Goal: Task Accomplishment & Management: Manage account settings

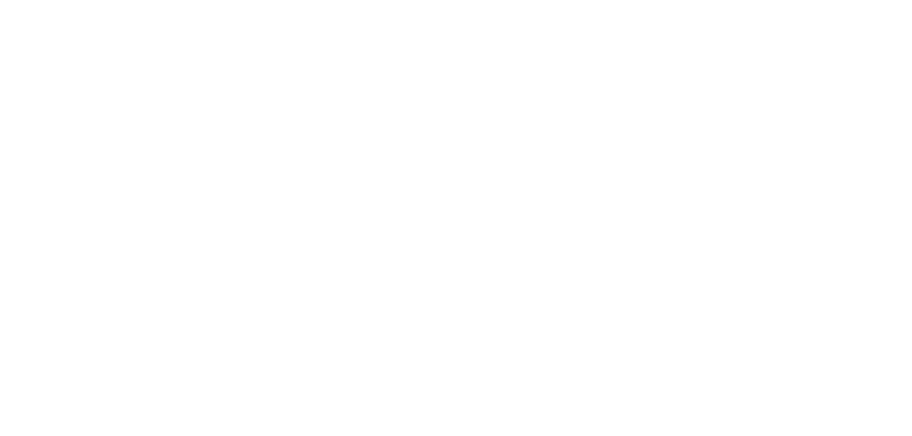
click at [234, 4] on html at bounding box center [456, 2] width 912 height 4
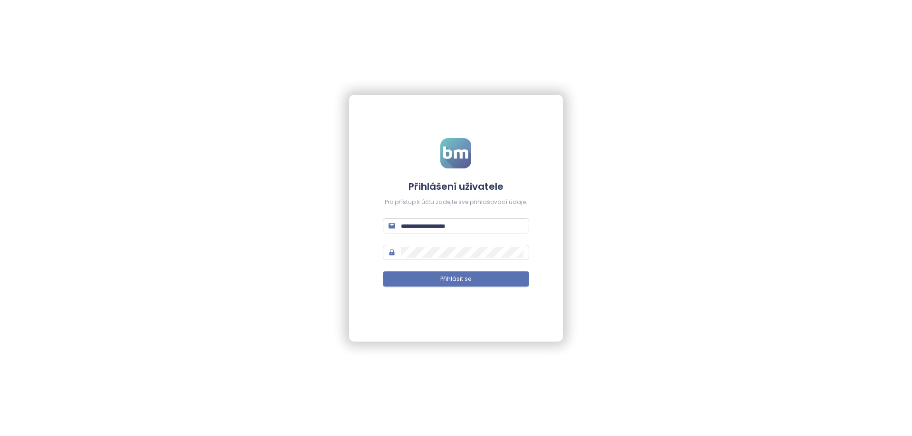
click at [457, 235] on form "Přihlášení uživatele Pro přístup k účtu zadejte své přihlašovací údaje. Přihlás…" at bounding box center [456, 218] width 146 height 160
click at [447, 224] on input "text" at bounding box center [462, 226] width 122 height 10
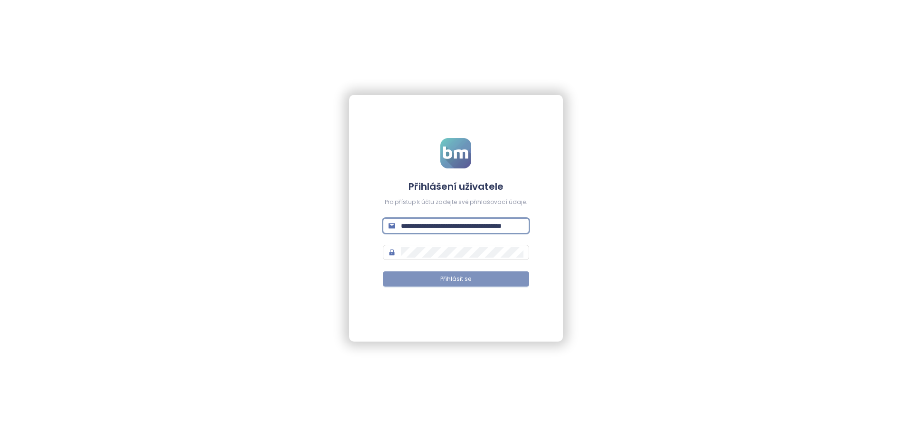
type input "**********"
click at [395, 284] on button "Přihlásit se" at bounding box center [456, 279] width 146 height 15
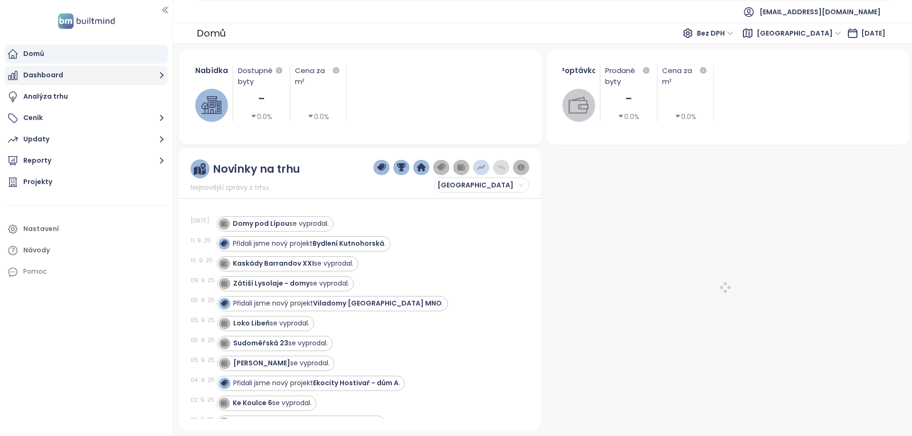
click at [64, 77] on button "Dashboard" at bounding box center [86, 75] width 163 height 19
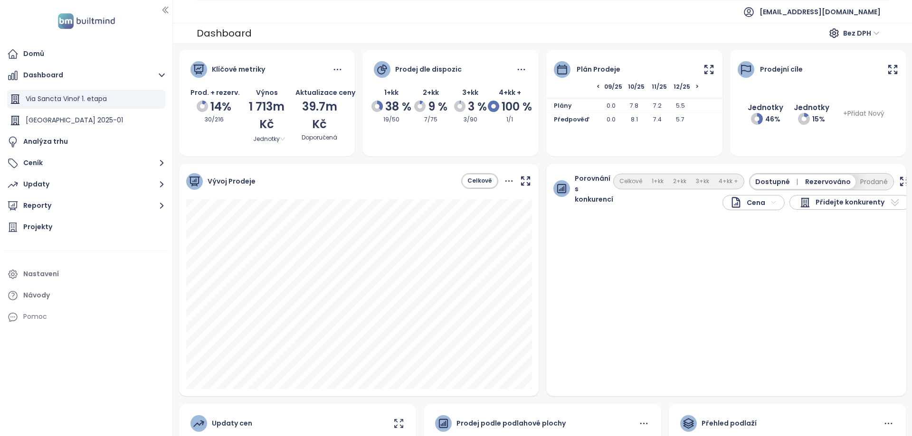
click at [712, 68] on icon at bounding box center [709, 70] width 12 height 12
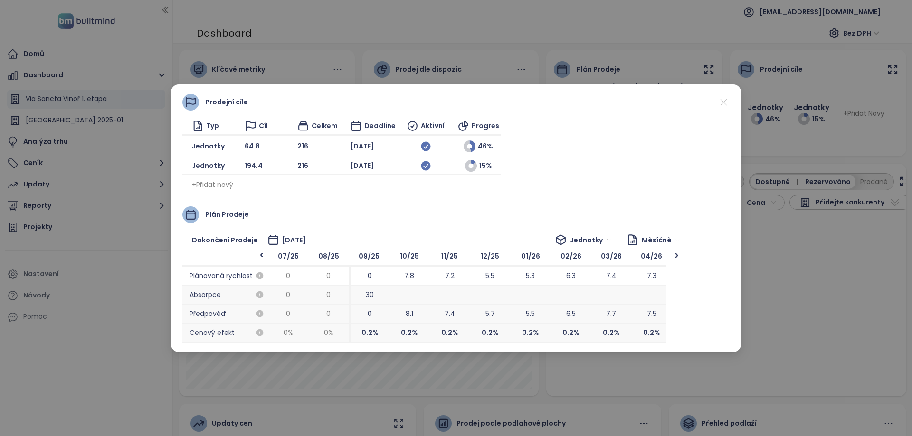
click at [848, 285] on div "Prodejní cíle Typ Cíl Celkem Deadline Aktivní Progres Jednotky 64.8 216 [DATE] …" at bounding box center [456, 218] width 912 height 436
click at [725, 103] on icon at bounding box center [723, 102] width 12 height 12
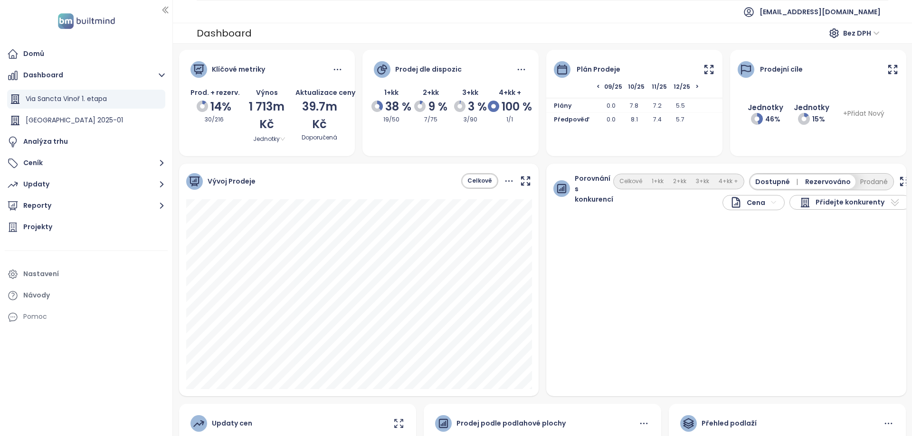
click at [708, 68] on icon at bounding box center [709, 70] width 12 height 12
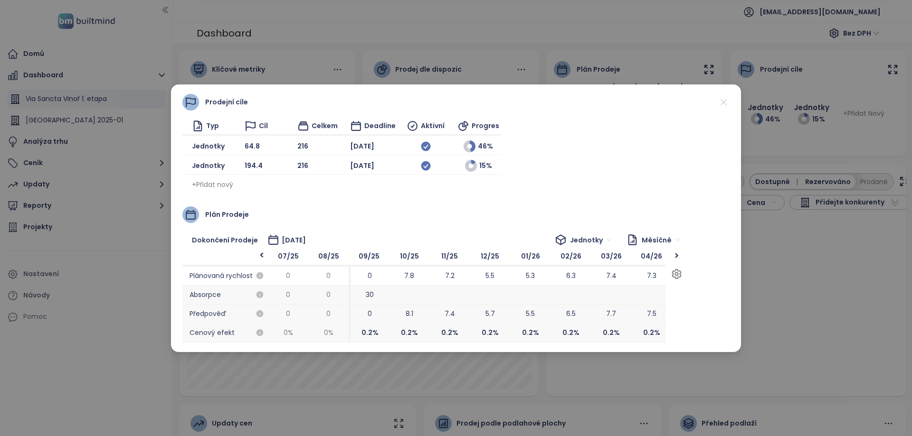
click at [681, 254] on div ">" at bounding box center [676, 255] width 12 height 9
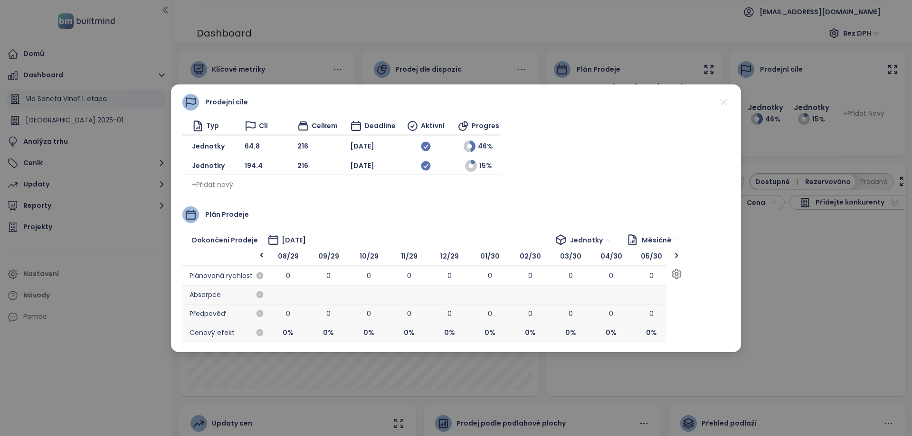
click at [681, 254] on div ">" at bounding box center [676, 255] width 12 height 9
click at [681, 254] on div at bounding box center [676, 255] width 12 height 9
click at [726, 100] on icon at bounding box center [723, 102] width 12 height 12
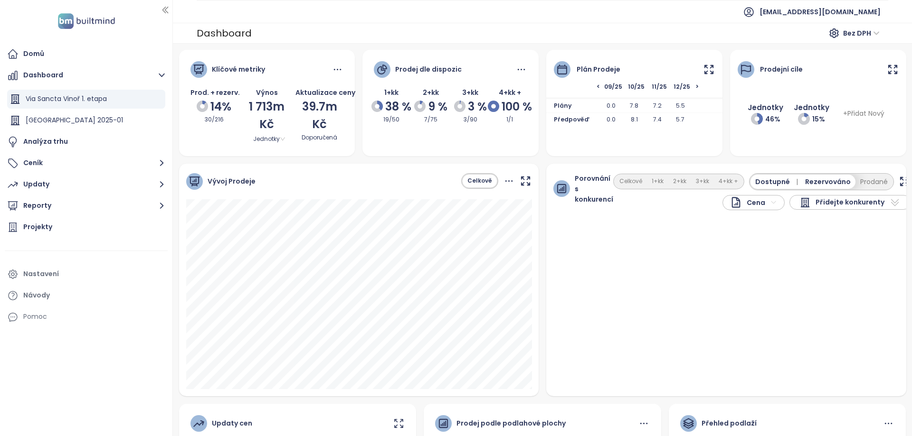
click at [709, 65] on icon at bounding box center [709, 70] width 12 height 12
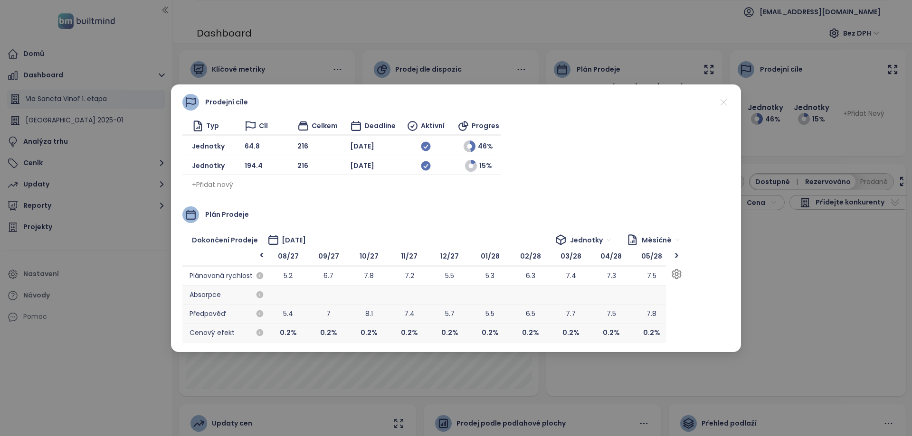
scroll to position [0, 1170]
click at [678, 258] on div ">" at bounding box center [676, 255] width 12 height 9
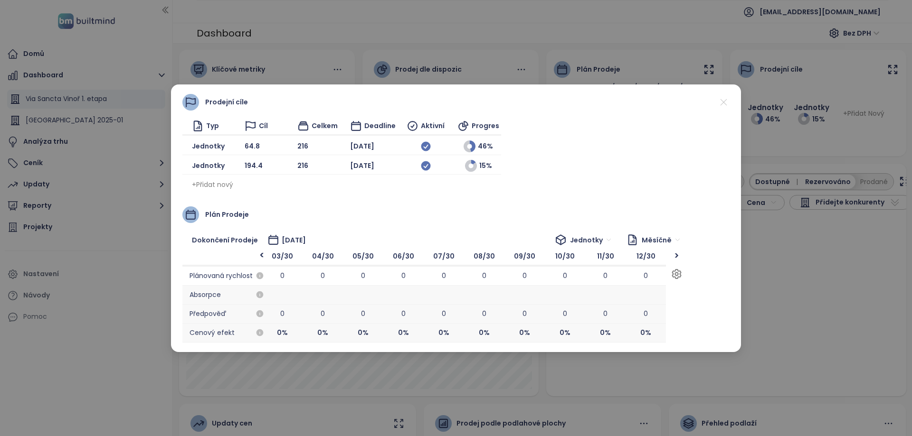
click at [678, 258] on div ">" at bounding box center [676, 255] width 12 height 9
click at [264, 255] on div "<" at bounding box center [262, 256] width 12 height 11
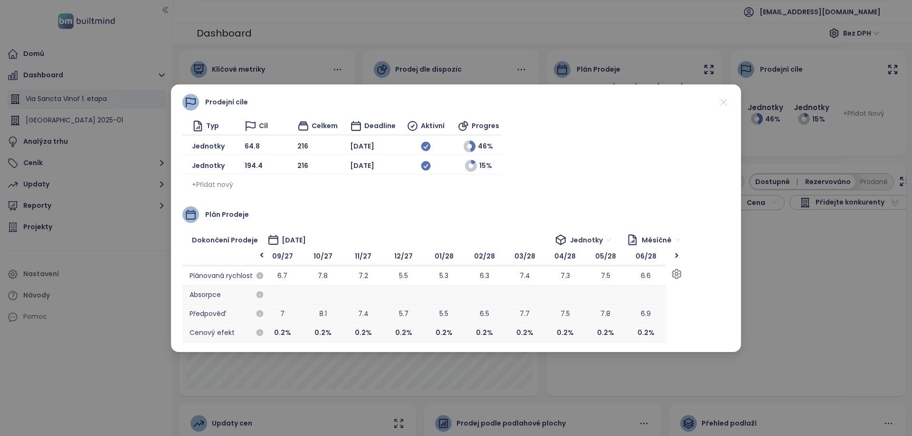
click at [677, 257] on div ">" at bounding box center [676, 255] width 12 height 9
click at [428, 62] on div "Prodejní cíle Typ Cíl Celkem Deadline Aktivní Progres Jednotky 64.8 216 [DATE] …" at bounding box center [456, 218] width 912 height 436
click at [718, 108] on icon at bounding box center [723, 102] width 12 height 12
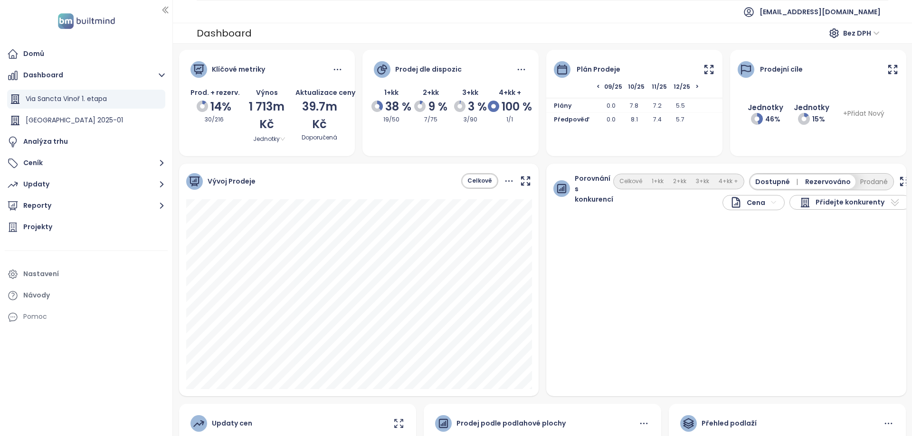
click at [706, 70] on icon at bounding box center [709, 70] width 12 height 12
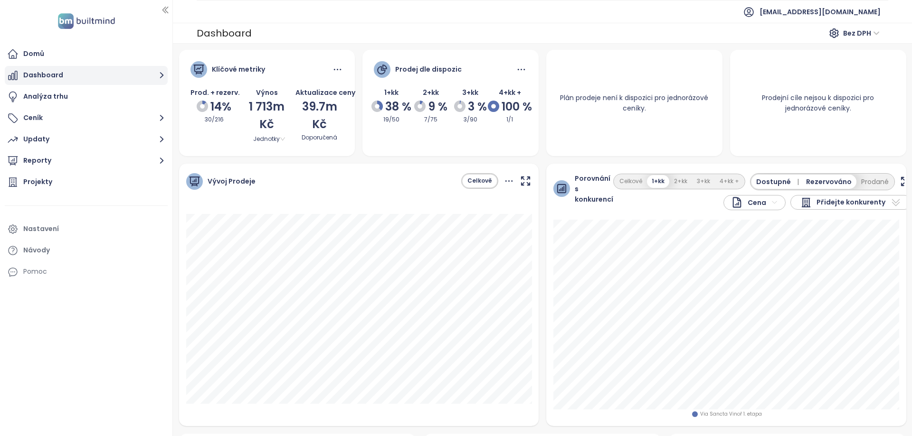
click at [82, 75] on button "Dashboard" at bounding box center [86, 75] width 163 height 19
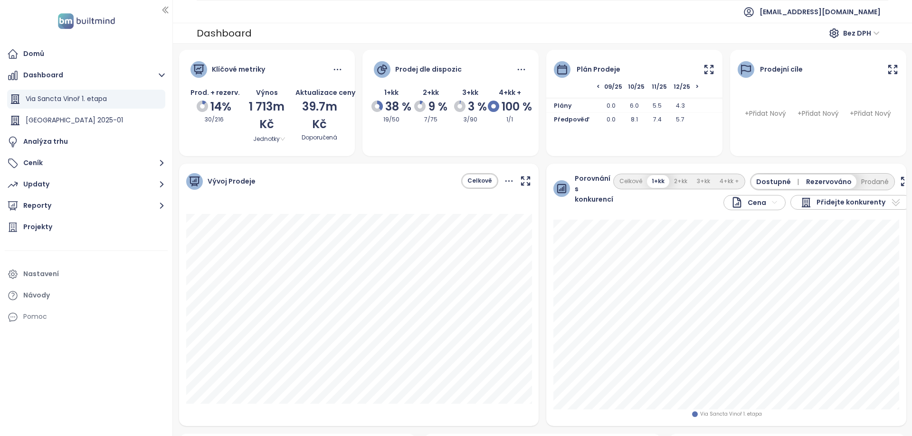
click at [713, 73] on icon at bounding box center [709, 69] width 8 height 8
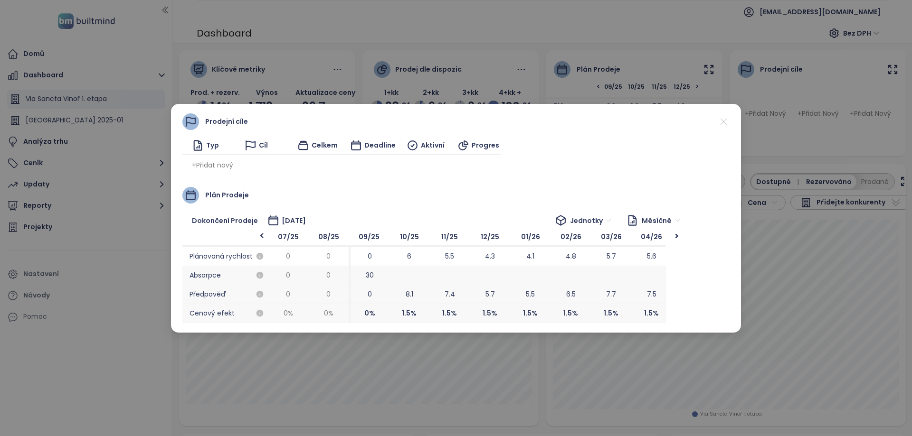
click at [216, 168] on span "+ Přidat nový" at bounding box center [212, 165] width 41 height 10
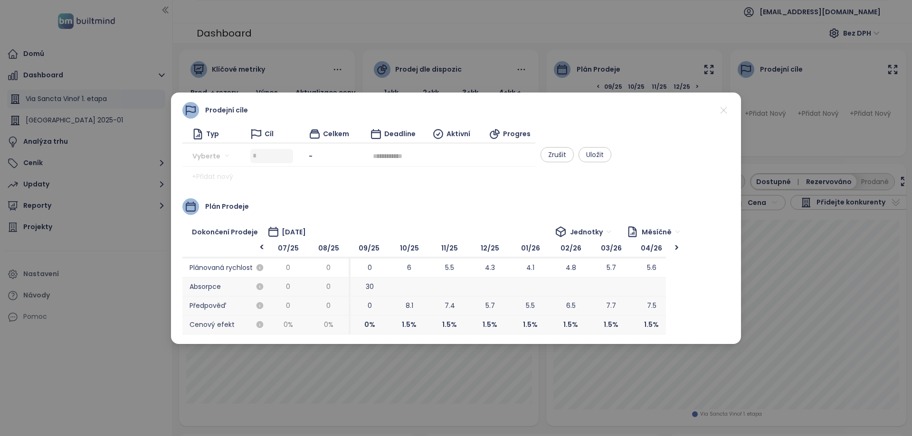
click at [240, 161] on div "Vyberte" at bounding box center [217, 156] width 51 height 15
click at [217, 152] on input "search" at bounding box center [214, 156] width 32 height 14
click at [218, 172] on div "Jednotky" at bounding box center [228, 175] width 59 height 10
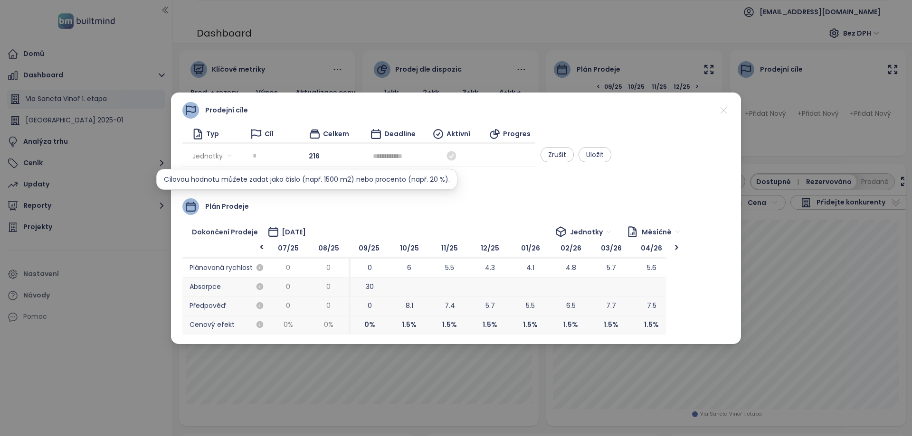
click at [293, 154] on input at bounding box center [273, 156] width 40 height 14
type input "*"
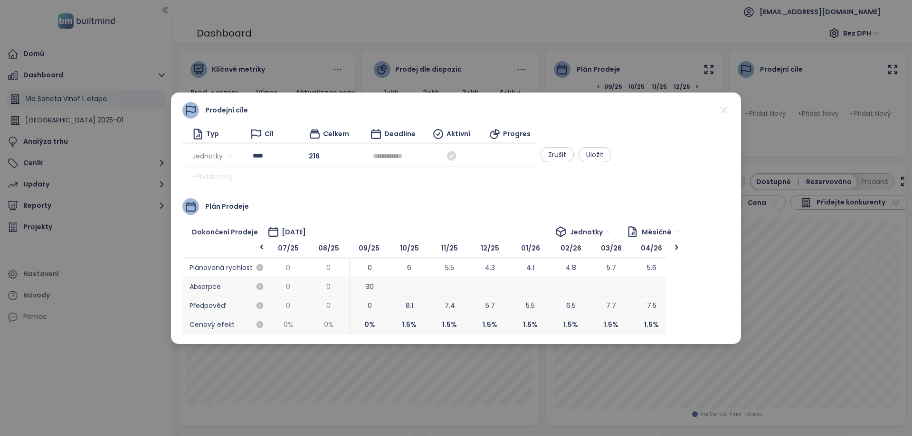
type input "****"
click at [413, 158] on input at bounding box center [393, 156] width 40 height 10
click at [586, 178] on button "button" at bounding box center [591, 174] width 10 height 19
click at [571, 202] on div "Mar" at bounding box center [575, 200] width 28 height 11
type input "********"
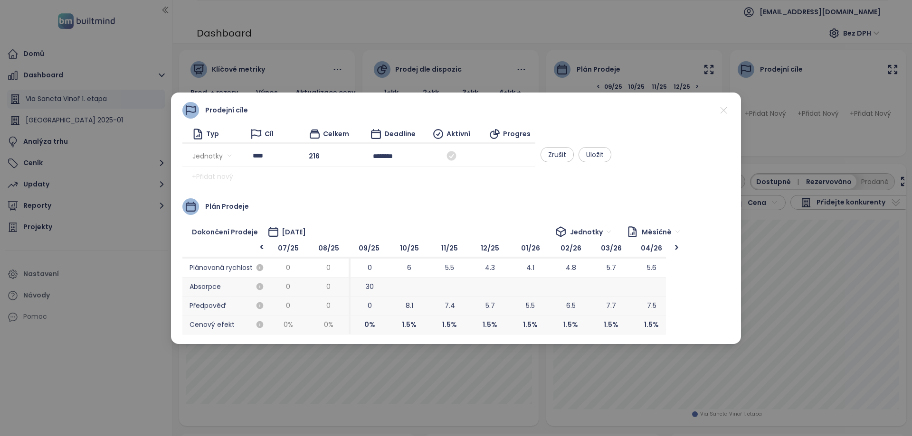
click at [477, 154] on div at bounding box center [450, 156] width 51 height 15
click at [456, 154] on icon at bounding box center [450, 155] width 9 height 9
click at [603, 159] on span "Uložit" at bounding box center [595, 155] width 18 height 10
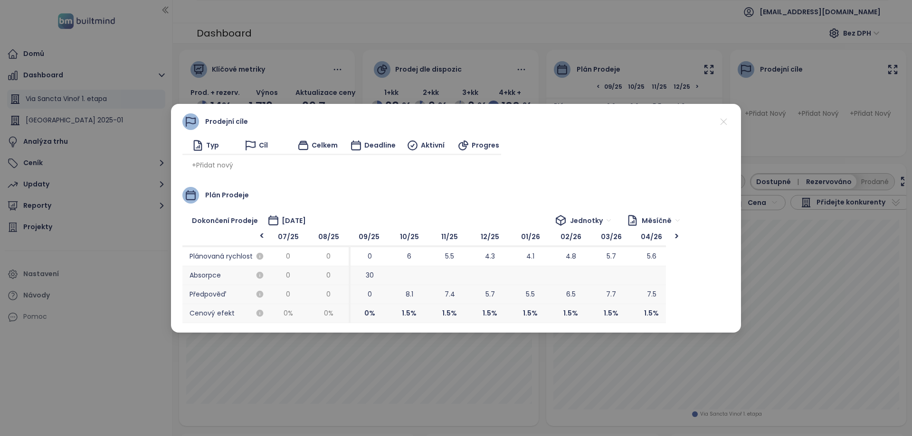
scroll to position [0, 0]
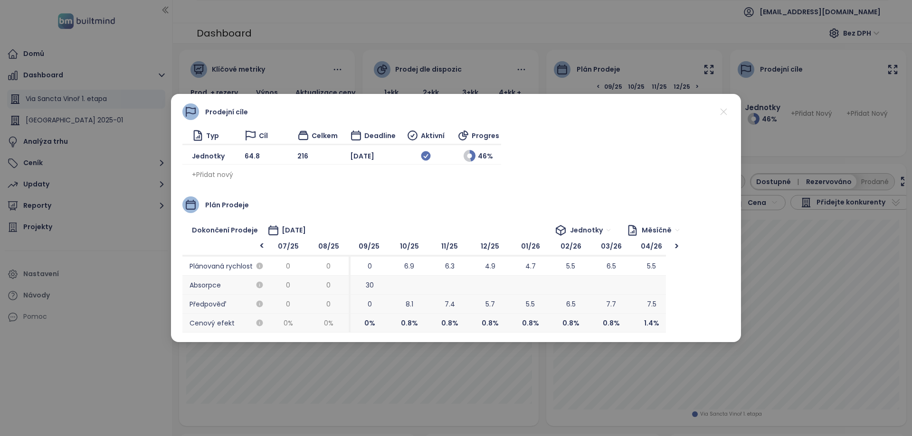
click at [227, 172] on span "+ Přidat nový" at bounding box center [212, 174] width 41 height 10
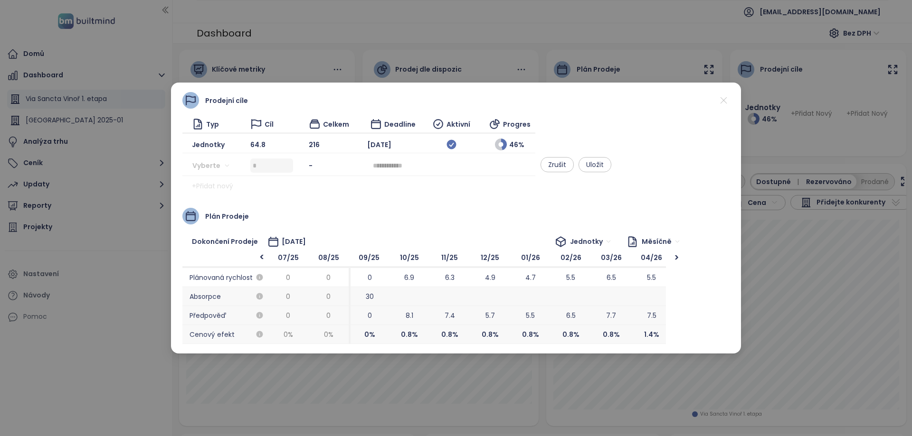
click at [235, 166] on div "Vyberte" at bounding box center [217, 165] width 51 height 15
click at [221, 166] on input "search" at bounding box center [214, 166] width 32 height 14
click at [228, 184] on div "Jednotky" at bounding box center [228, 184] width 59 height 10
click at [290, 171] on input at bounding box center [273, 166] width 40 height 14
type input "*****"
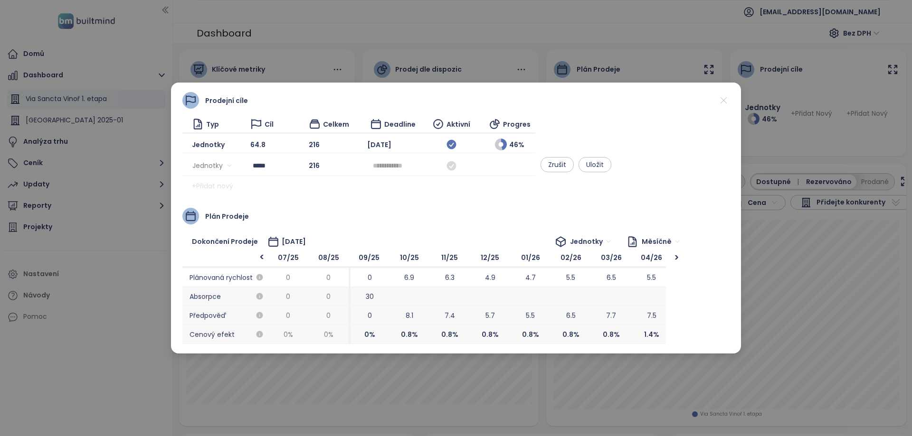
click at [514, 195] on div "Prodejní cíle Typ Cíl Celkem Deadline Aktivní Progres Jednotky 64.8 216 Mar 202…" at bounding box center [455, 218] width 547 height 252
click at [418, 171] on div at bounding box center [392, 165] width 51 height 15
click at [587, 187] on button "button" at bounding box center [591, 184] width 10 height 19
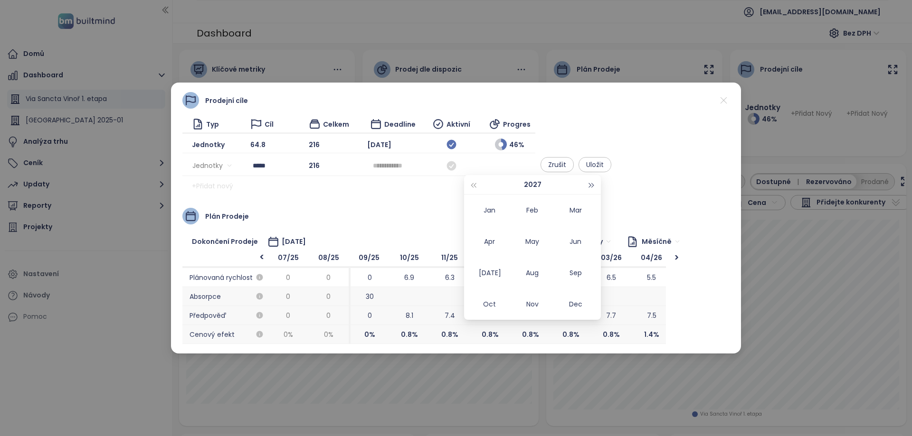
click at [587, 187] on button "button" at bounding box center [591, 184] width 10 height 19
click at [477, 190] on button "button" at bounding box center [473, 184] width 10 height 19
click at [579, 306] on div "Dec" at bounding box center [575, 304] width 28 height 11
type input "********"
click at [457, 167] on icon at bounding box center [451, 166] width 12 height 12
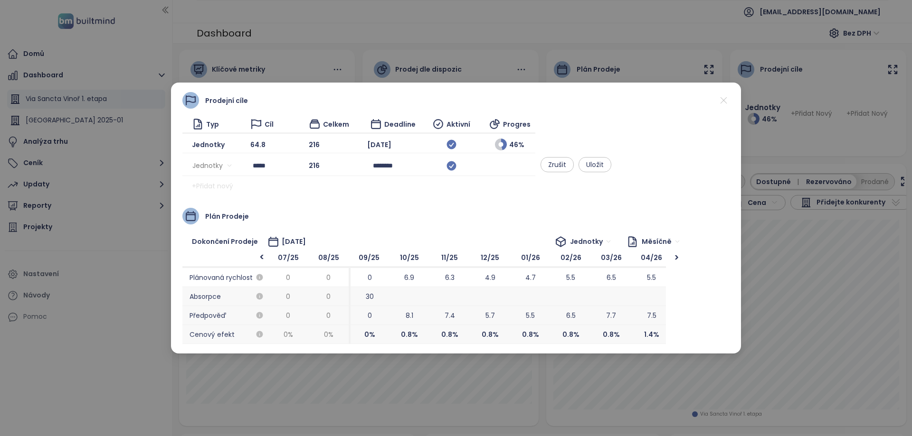
scroll to position [0, 76]
click at [603, 163] on span "Uložit" at bounding box center [595, 165] width 18 height 10
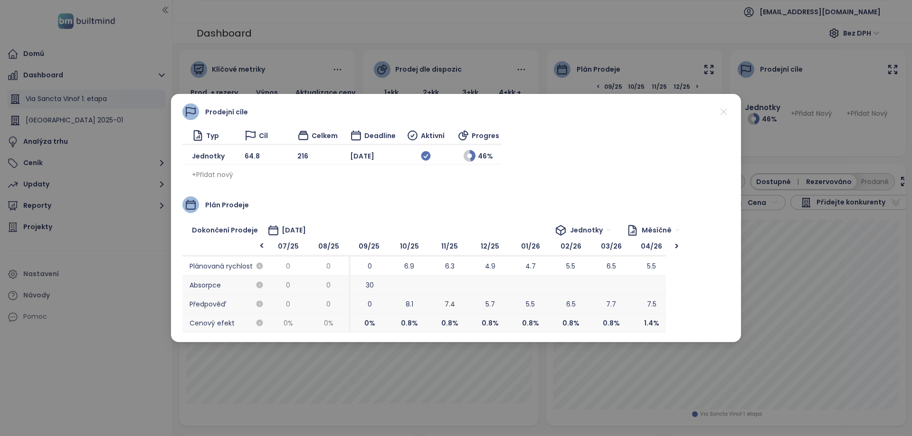
scroll to position [0, 0]
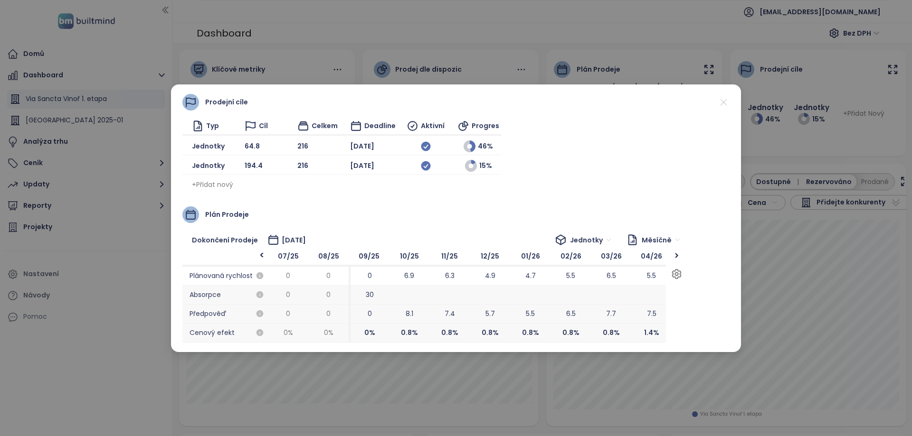
click at [674, 257] on div ">" at bounding box center [676, 255] width 12 height 9
click at [675, 257] on div ">" at bounding box center [676, 255] width 12 height 9
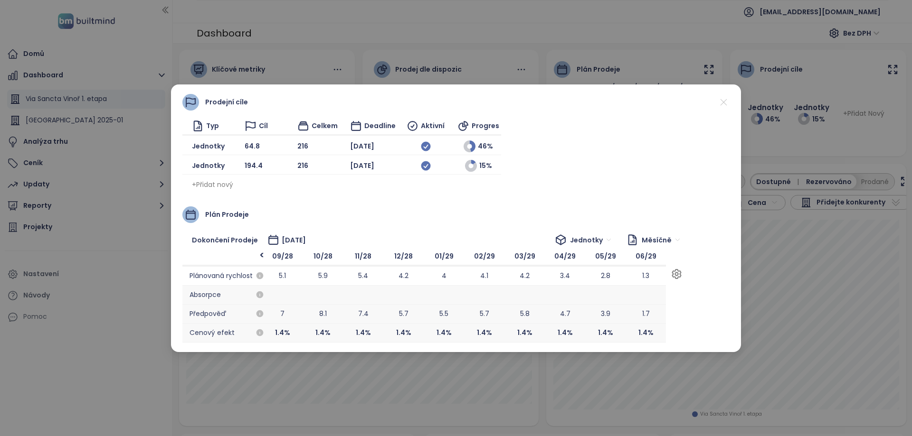
click at [675, 257] on div at bounding box center [676, 255] width 12 height 9
click at [722, 112] on div "Prodejní cíle Typ Cíl Celkem Deadline Aktivní Progres Jednotky 64.8 216 Mar 202…" at bounding box center [455, 143] width 547 height 98
click at [725, 102] on icon at bounding box center [723, 102] width 12 height 12
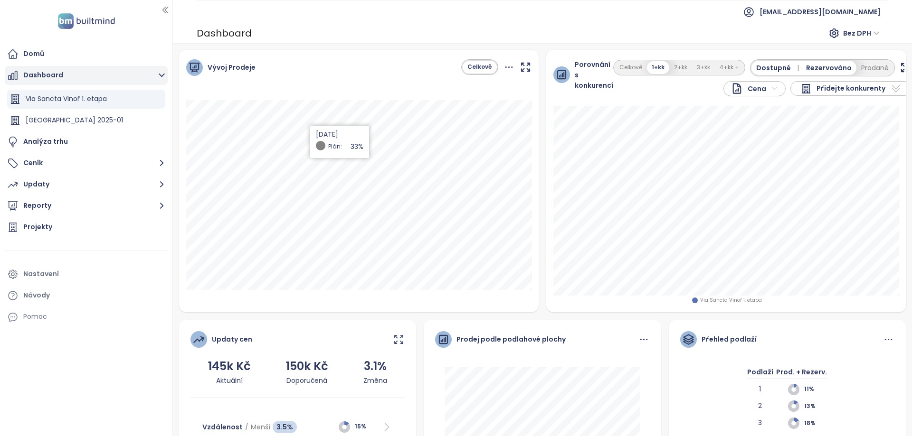
scroll to position [0, 0]
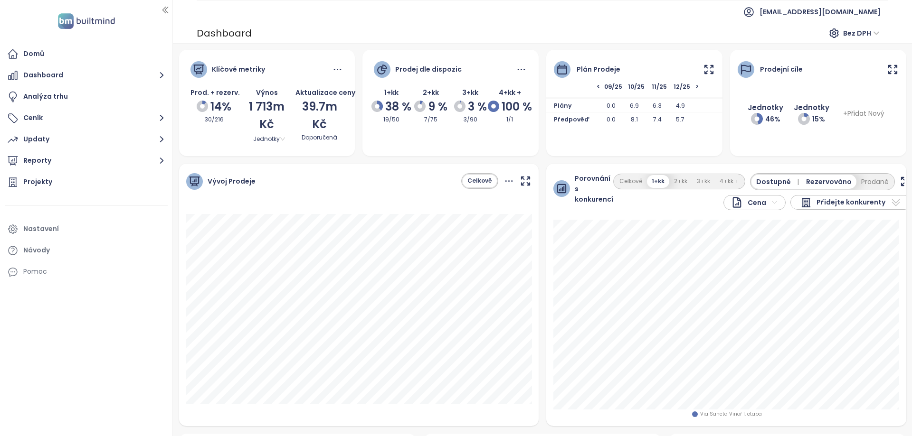
click at [706, 64] on icon at bounding box center [709, 70] width 12 height 12
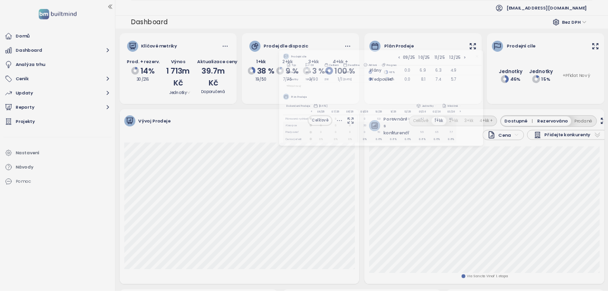
scroll to position [0, 40]
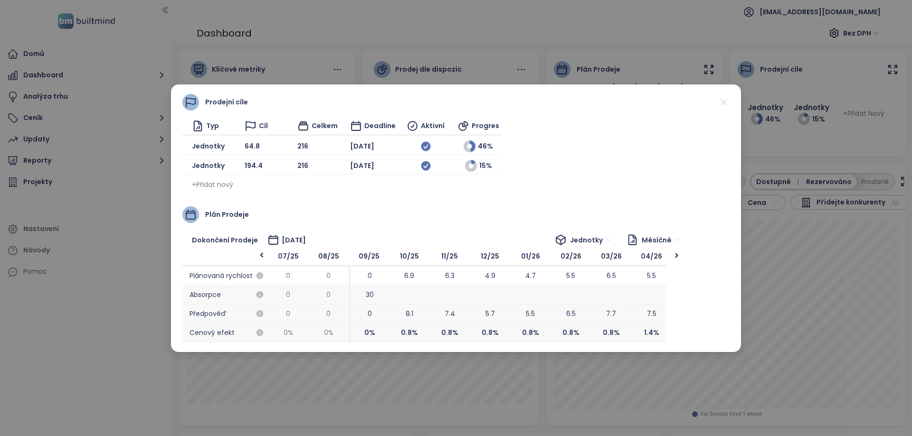
drag, startPoint x: 306, startPoint y: 22, endPoint x: 268, endPoint y: 15, distance: 38.6
click at [306, 21] on div "Prodejní cíle Typ Cíl Celkem Deadline Aktivní Progres Jednotky 64.8 216 Mar 202…" at bounding box center [456, 218] width 912 height 436
click at [731, 103] on div "Prodejní cíle Typ Cíl Celkem Deadline Aktivní Progres Jednotky 64.8 216 Mar 202…" at bounding box center [456, 219] width 570 height 268
click at [725, 102] on icon at bounding box center [723, 102] width 12 height 12
